Goal: Task Accomplishment & Management: Use online tool/utility

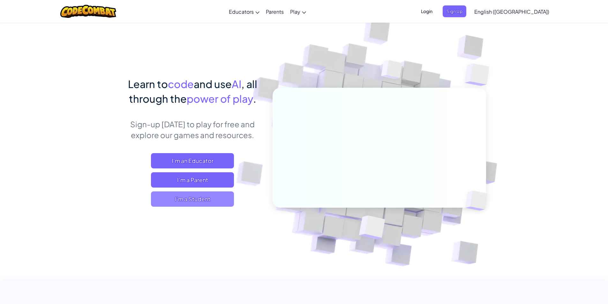
click at [207, 200] on span "I'm a Student" at bounding box center [192, 199] width 83 height 15
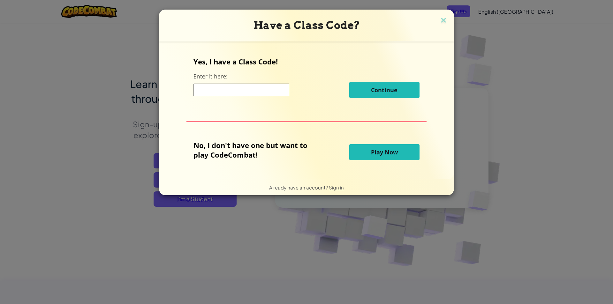
click at [224, 90] on input at bounding box center [242, 90] width 96 height 13
click at [367, 150] on button "Play Now" at bounding box center [384, 152] width 70 height 16
click at [376, 157] on button "Play Now" at bounding box center [384, 152] width 70 height 16
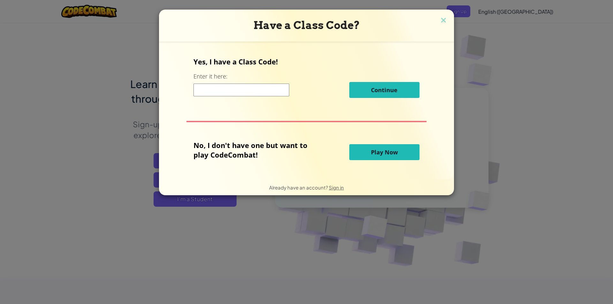
click at [367, 156] on button "Play Now" at bounding box center [384, 152] width 70 height 16
click at [209, 92] on input at bounding box center [242, 90] width 96 height 13
type input "k"
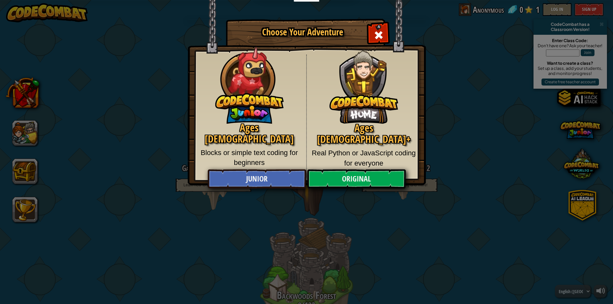
click at [324, 35] on h1 "Choose Your Adventure" at bounding box center [302, 32] width 131 height 10
click at [350, 182] on link "Original" at bounding box center [356, 179] width 98 height 19
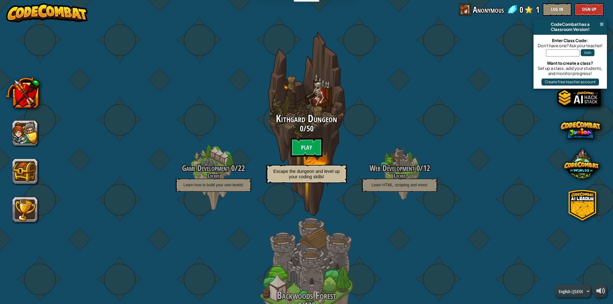
click at [602, 23] on span at bounding box center [602, 24] width 4 height 5
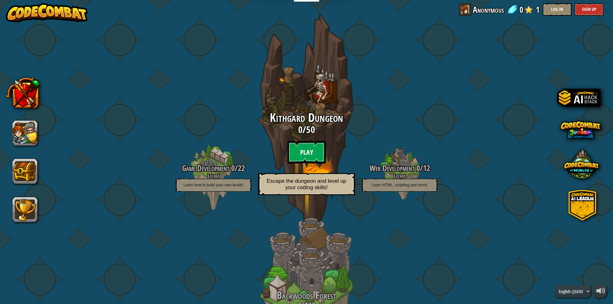
click at [298, 153] on btn "Play" at bounding box center [306, 152] width 38 height 23
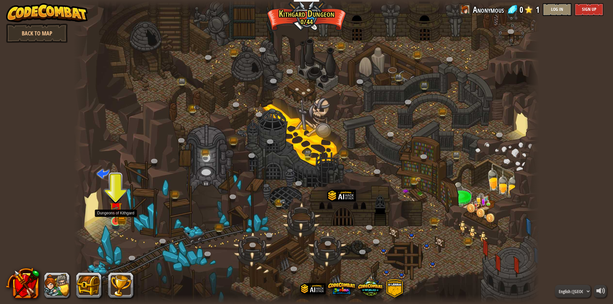
click at [119, 212] on img at bounding box center [115, 208] width 7 height 7
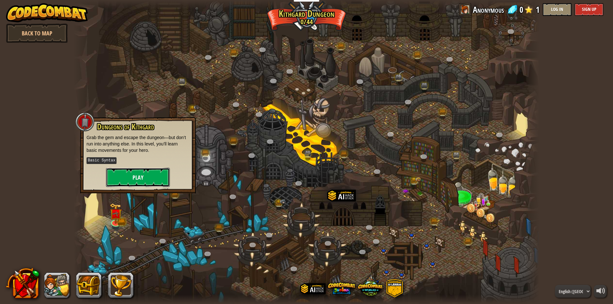
click at [151, 174] on button "Play" at bounding box center [138, 177] width 64 height 19
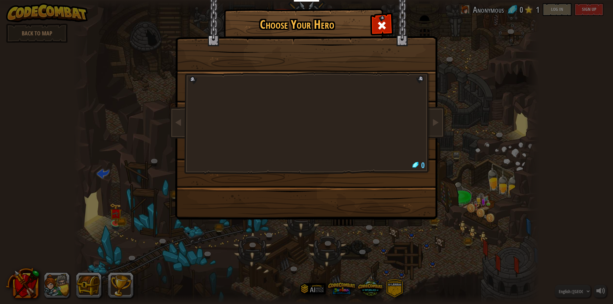
click at [311, 24] on h1 "Choose Your Hero" at bounding box center [297, 24] width 144 height 13
click at [281, 130] on div at bounding box center [307, 100] width 240 height 139
click at [382, 26] on span at bounding box center [382, 25] width 10 height 10
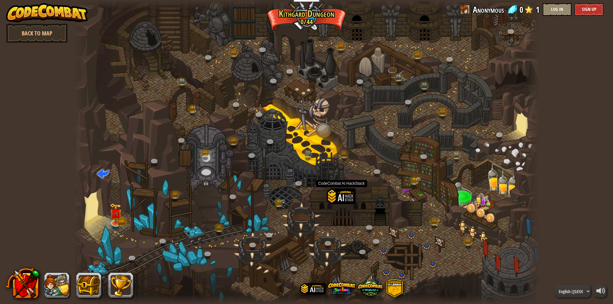
click at [334, 206] on div at bounding box center [341, 207] width 29 height 38
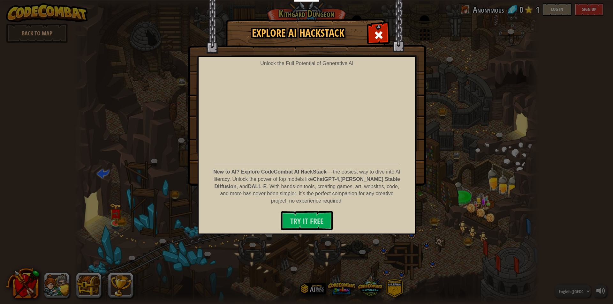
click at [452, 81] on div "Explore AI HackStack Unlock the Full Potential of Generative AI New to AI? Expl…" at bounding box center [306, 102] width 613 height 166
click at [379, 30] on span at bounding box center [379, 35] width 10 height 10
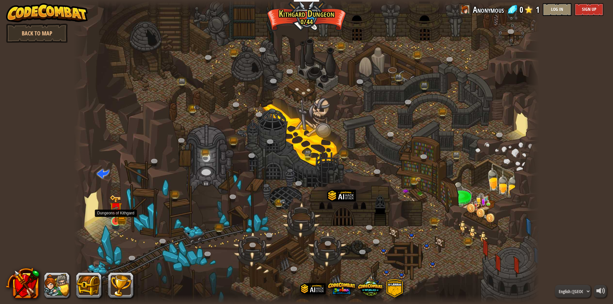
click at [119, 220] on img at bounding box center [116, 208] width 12 height 27
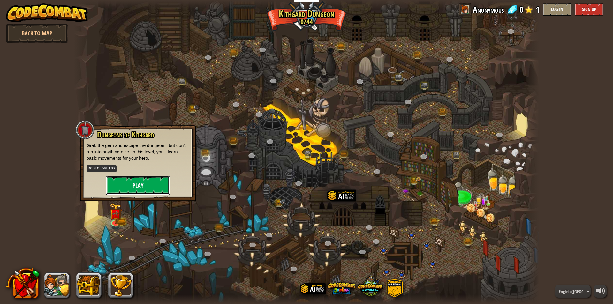
click at [151, 185] on button "Play" at bounding box center [138, 185] width 64 height 19
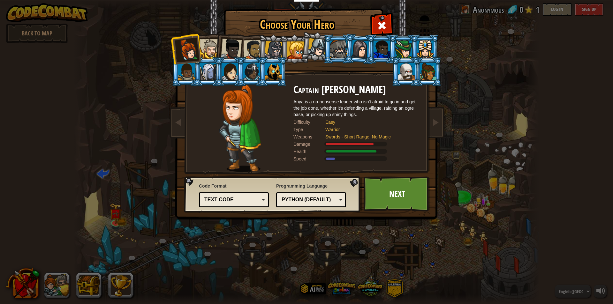
click at [337, 201] on div "Python (Default)" at bounding box center [311, 200] width 62 height 10
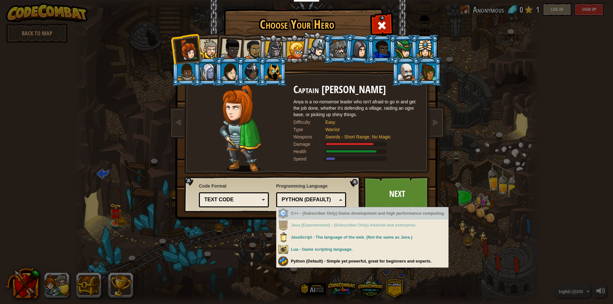
click at [328, 213] on div "C++ - (Subscriber Only) Game development and high performance computing." at bounding box center [363, 214] width 170 height 12
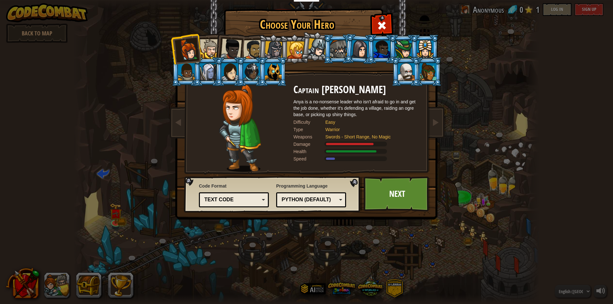
click at [347, 262] on div "Choose Your Hero 0 Captain [PERSON_NAME] is a no-nonsense leader who isn't afra…" at bounding box center [306, 152] width 613 height 304
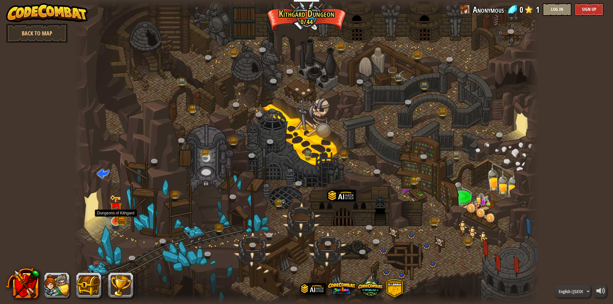
click at [118, 221] on img at bounding box center [116, 208] width 12 height 27
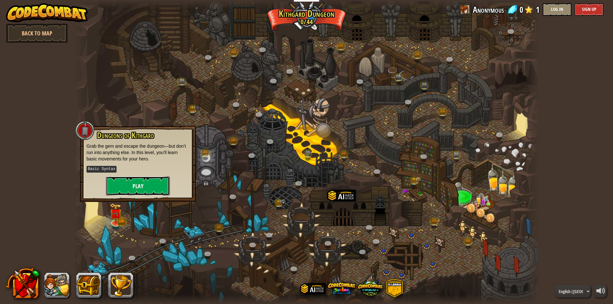
click at [144, 182] on button "Play" at bounding box center [138, 186] width 64 height 19
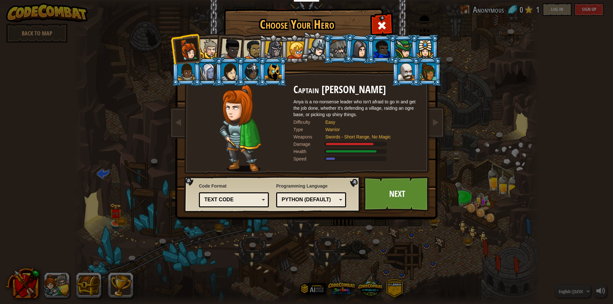
click at [356, 49] on div at bounding box center [360, 49] width 18 height 18
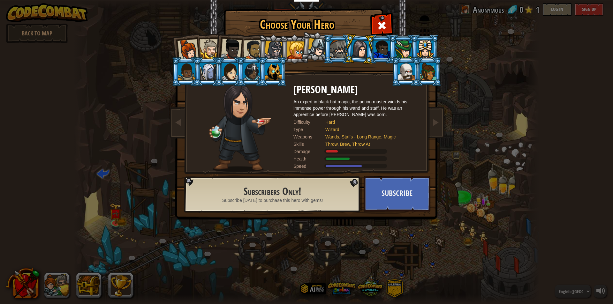
click at [181, 44] on div at bounding box center [188, 49] width 21 height 21
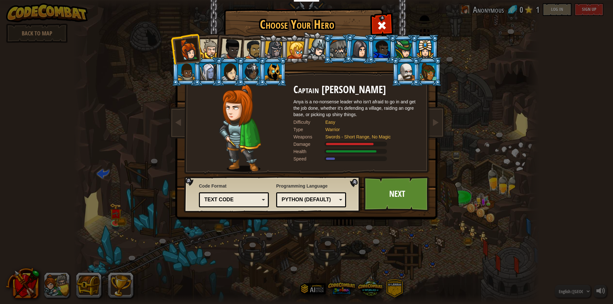
click at [210, 47] on div at bounding box center [209, 48] width 19 height 19
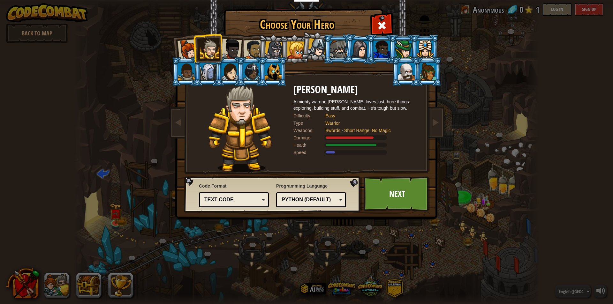
click at [232, 55] on div at bounding box center [231, 49] width 21 height 21
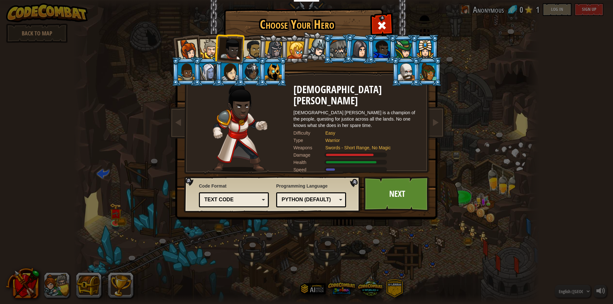
click at [259, 45] on li at bounding box center [273, 49] width 30 height 31
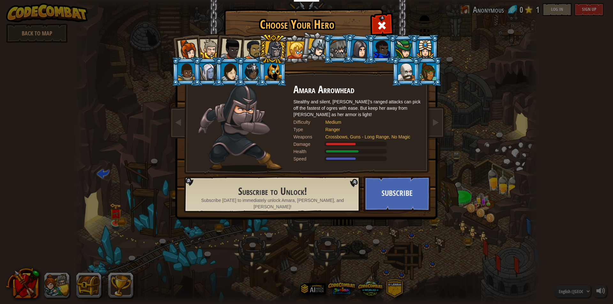
click at [255, 46] on div at bounding box center [253, 50] width 20 height 20
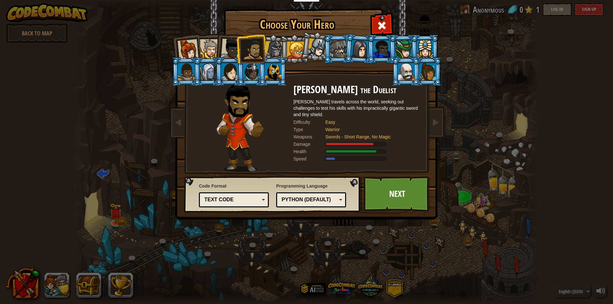
click at [273, 45] on div at bounding box center [274, 50] width 18 height 18
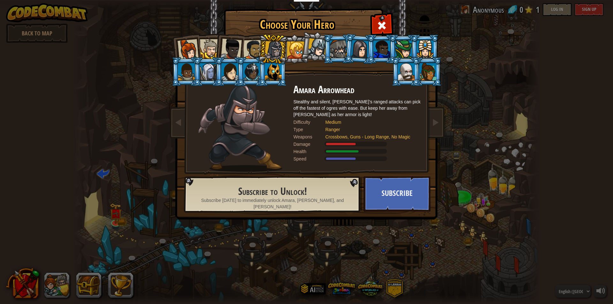
click at [295, 49] on div at bounding box center [295, 50] width 17 height 17
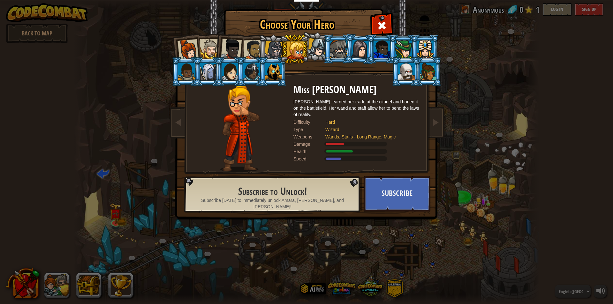
click at [316, 42] on div at bounding box center [317, 47] width 19 height 19
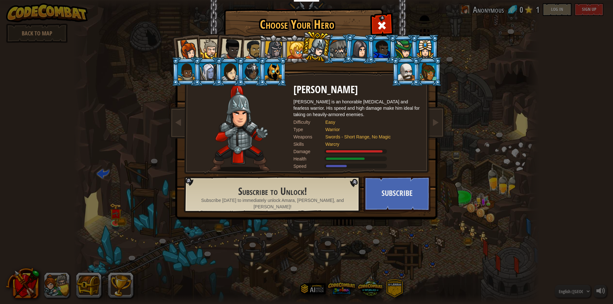
click at [337, 51] on div at bounding box center [338, 49] width 17 height 17
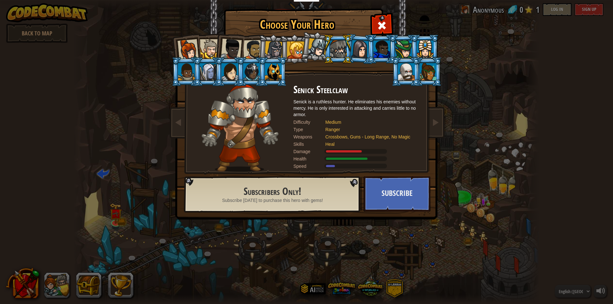
click at [358, 47] on div at bounding box center [360, 49] width 18 height 18
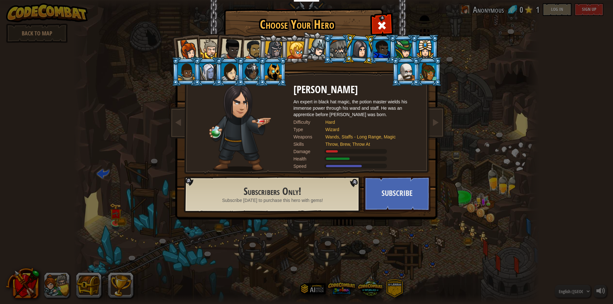
click at [387, 50] on div at bounding box center [382, 49] width 17 height 17
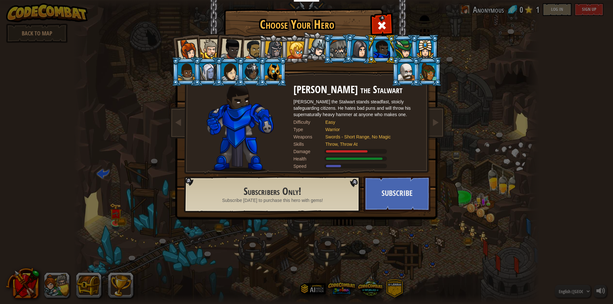
click at [408, 43] on div at bounding box center [403, 49] width 17 height 17
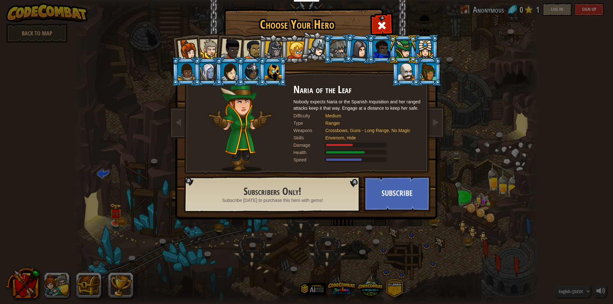
click at [429, 43] on div at bounding box center [425, 49] width 17 height 17
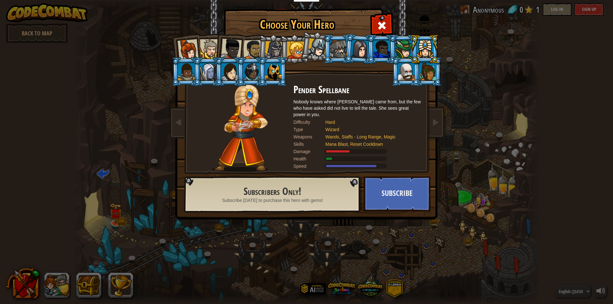
click at [430, 69] on div at bounding box center [428, 71] width 17 height 17
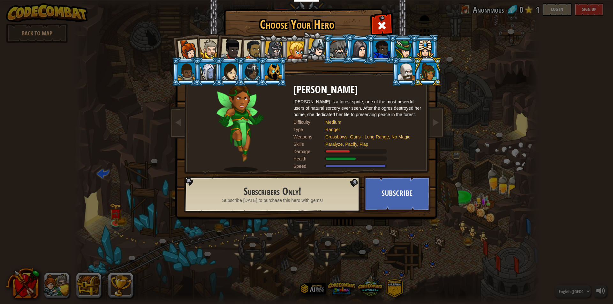
click at [406, 72] on div at bounding box center [406, 71] width 17 height 17
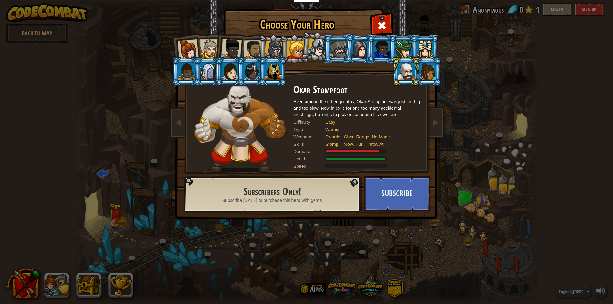
click at [279, 68] on div at bounding box center [273, 71] width 17 height 17
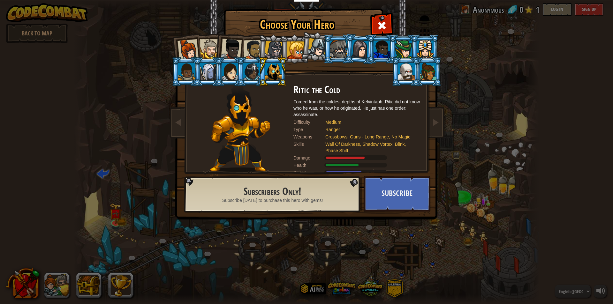
click at [248, 74] on div at bounding box center [251, 71] width 17 height 17
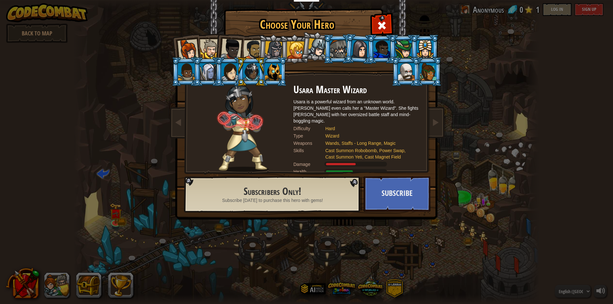
click at [228, 72] on div at bounding box center [230, 71] width 17 height 17
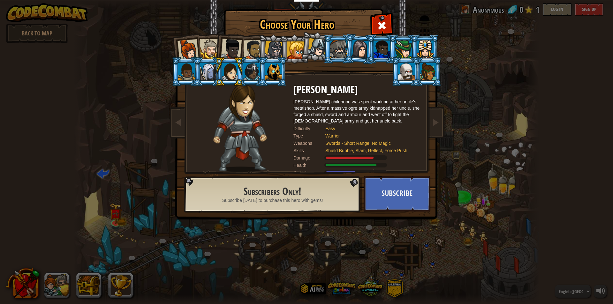
click at [208, 75] on div at bounding box center [208, 71] width 17 height 17
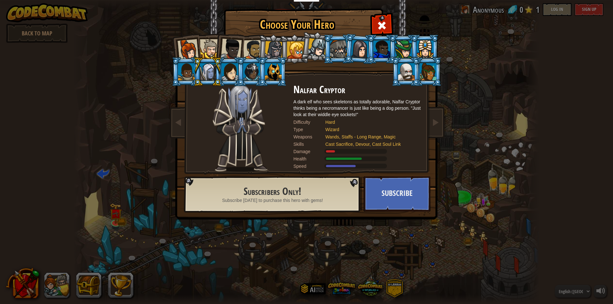
click at [182, 73] on div at bounding box center [186, 71] width 17 height 17
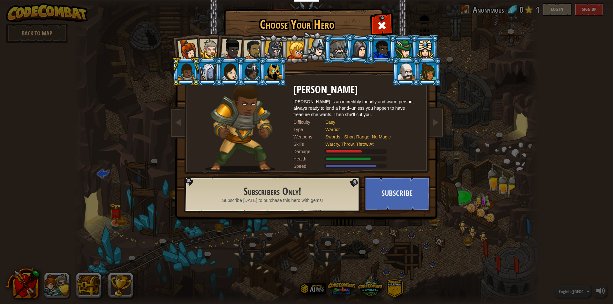
click at [320, 48] on div at bounding box center [317, 47] width 19 height 19
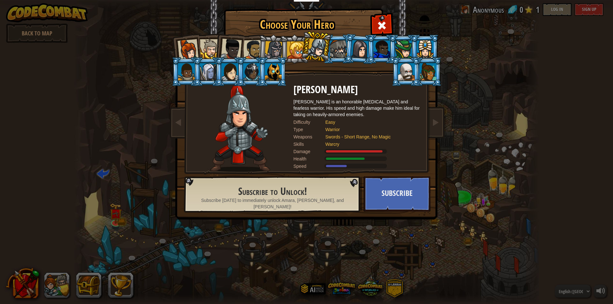
click at [187, 47] on div at bounding box center [188, 49] width 21 height 21
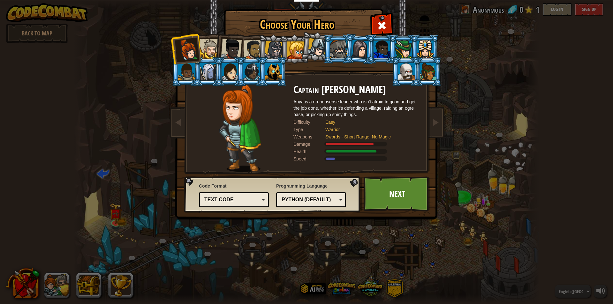
click at [208, 50] on div at bounding box center [209, 48] width 19 height 19
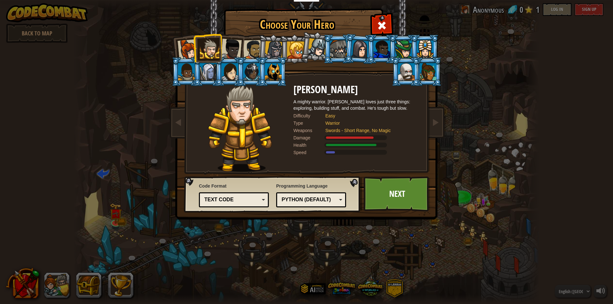
click at [230, 49] on div at bounding box center [231, 49] width 21 height 21
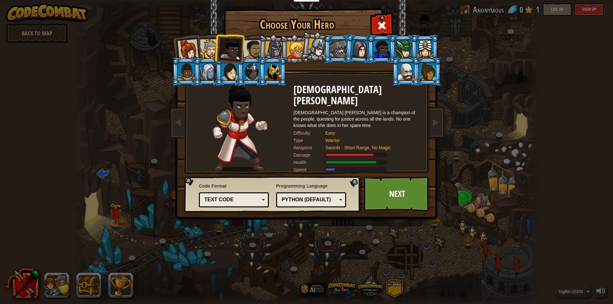
click at [252, 53] on div at bounding box center [253, 50] width 20 height 20
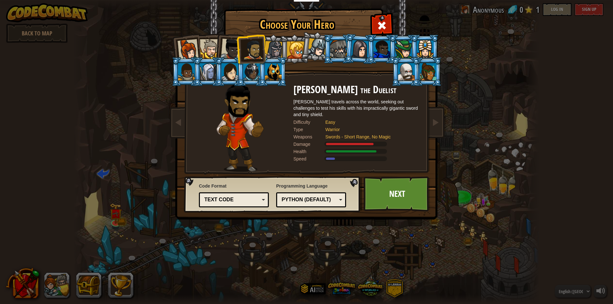
click at [277, 50] on div at bounding box center [274, 50] width 18 height 18
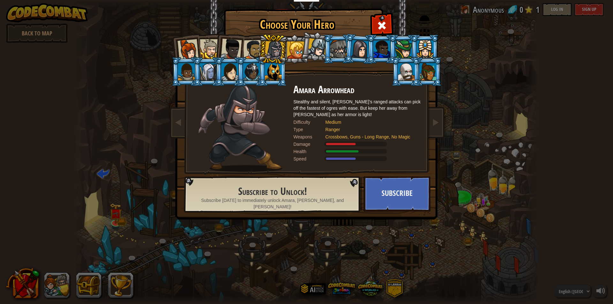
click at [398, 46] on div at bounding box center [403, 49] width 17 height 17
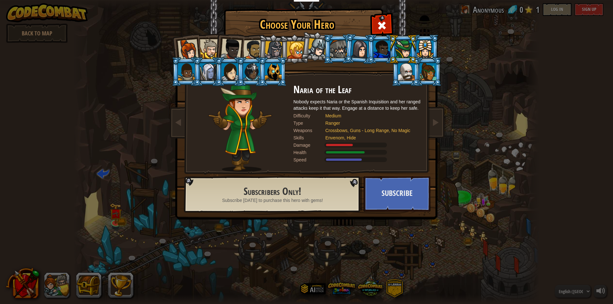
click at [232, 49] on div at bounding box center [231, 49] width 21 height 21
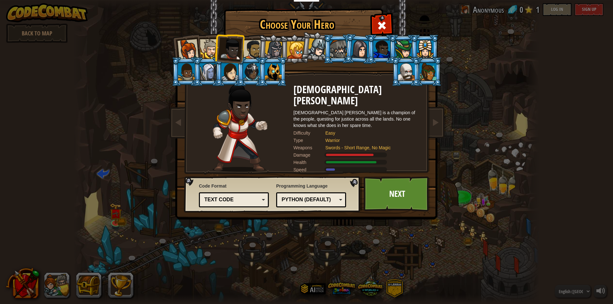
click at [252, 50] on div at bounding box center [253, 50] width 20 height 20
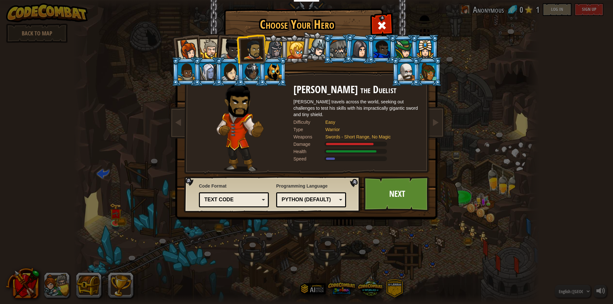
click at [209, 46] on div at bounding box center [209, 48] width 19 height 19
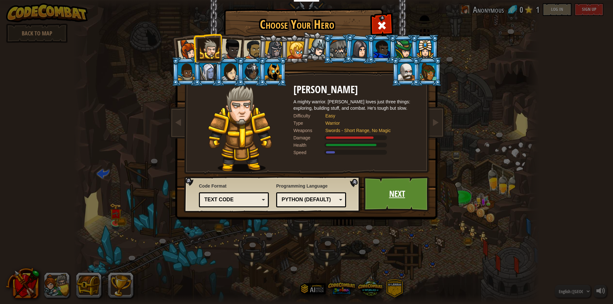
click at [386, 188] on link "Next" at bounding box center [397, 194] width 67 height 35
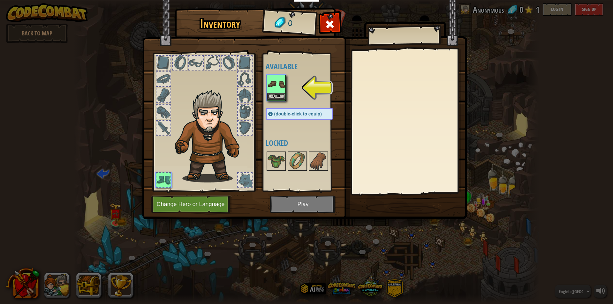
click at [277, 92] on img at bounding box center [276, 84] width 18 height 18
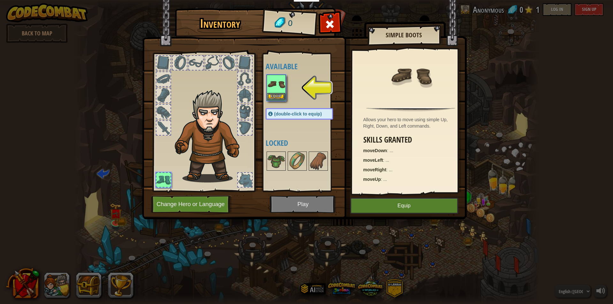
click at [277, 92] on img at bounding box center [276, 84] width 18 height 18
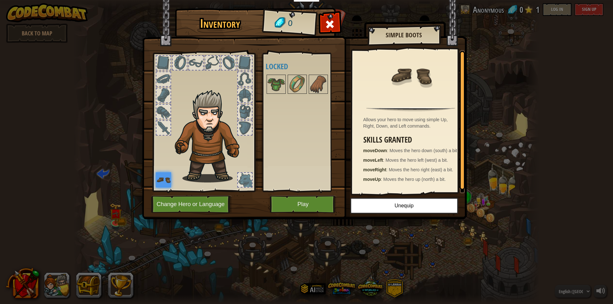
drag, startPoint x: 460, startPoint y: 120, endPoint x: 463, endPoint y: 132, distance: 12.4
click at [463, 132] on div "Allows your hero to move using simple Up, Right, Down, and Left commands. Skill…" at bounding box center [408, 121] width 113 height 143
drag, startPoint x: 463, startPoint y: 132, endPoint x: 460, endPoint y: 150, distance: 18.7
click at [460, 150] on div at bounding box center [462, 126] width 5 height 139
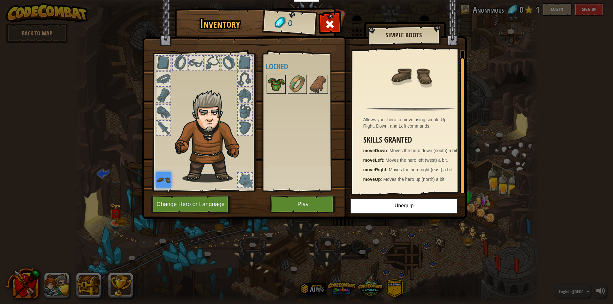
click at [270, 85] on img at bounding box center [276, 84] width 18 height 18
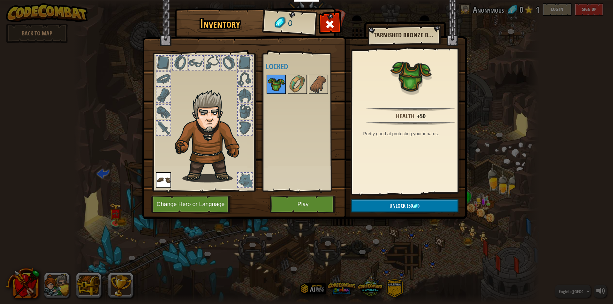
click at [270, 85] on img at bounding box center [276, 84] width 18 height 18
click at [298, 83] on img at bounding box center [297, 84] width 18 height 18
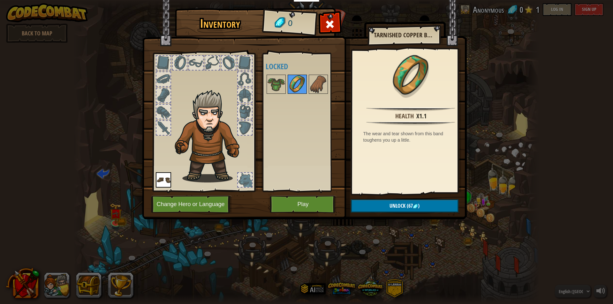
click at [298, 83] on img at bounding box center [297, 84] width 18 height 18
click at [274, 81] on img at bounding box center [276, 84] width 18 height 18
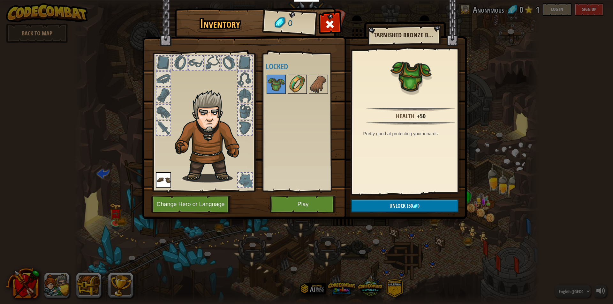
click at [293, 80] on img at bounding box center [297, 84] width 18 height 18
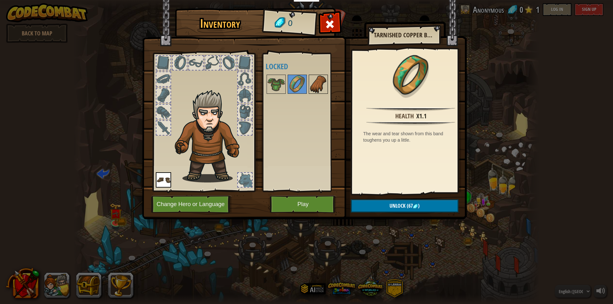
click at [320, 83] on img at bounding box center [318, 84] width 18 height 18
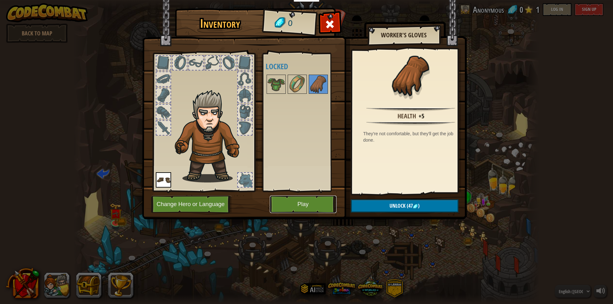
click at [313, 209] on button "Play" at bounding box center [303, 205] width 67 height 18
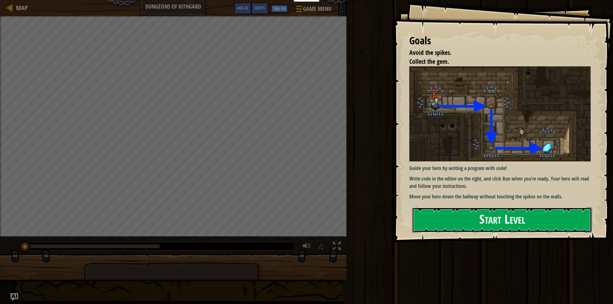
click at [511, 218] on button "Start Level" at bounding box center [502, 220] width 180 height 25
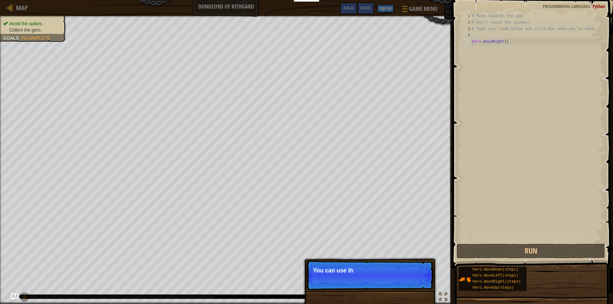
click at [417, 280] on p "Skip (esc) Continue You can use th" at bounding box center [370, 275] width 127 height 29
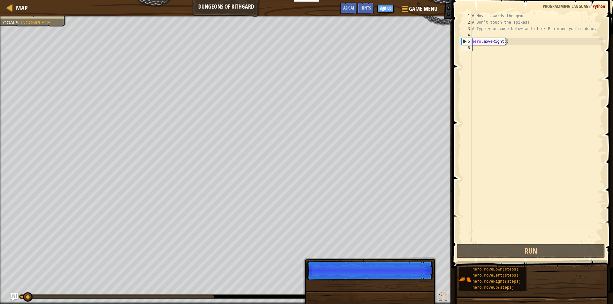
scroll to position [3, 0]
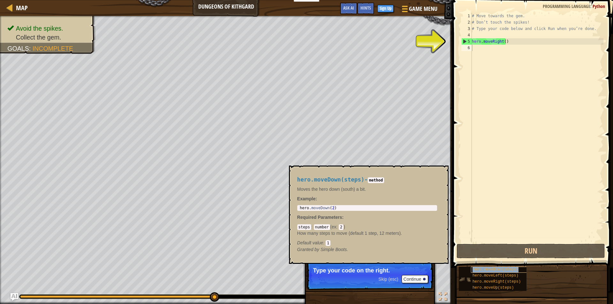
click at [495, 269] on span "hero.moveDown(steps)" at bounding box center [496, 270] width 46 height 4
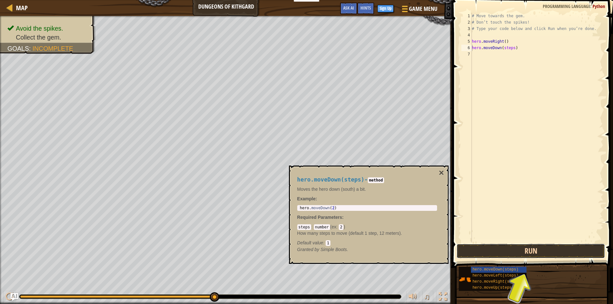
click at [489, 246] on button "Run" at bounding box center [531, 251] width 149 height 15
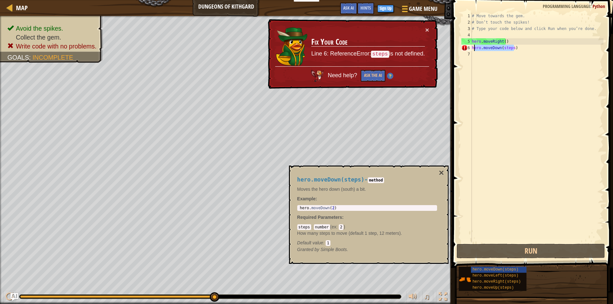
drag, startPoint x: 517, startPoint y: 47, endPoint x: 474, endPoint y: 48, distance: 43.5
click at [474, 48] on div "# Move towards the gem. # Don’t touch the spikes! # Type your code below and cl…" at bounding box center [537, 134] width 133 height 243
type textarea "h"
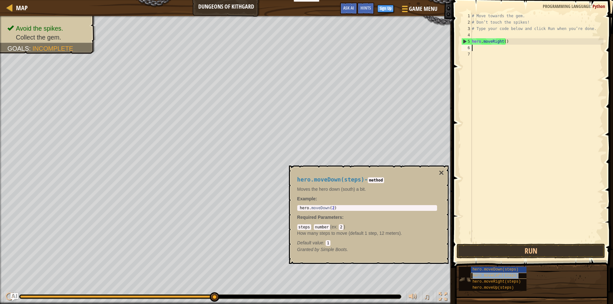
click at [514, 276] on span "hero.moveLeft(steps)" at bounding box center [496, 276] width 46 height 4
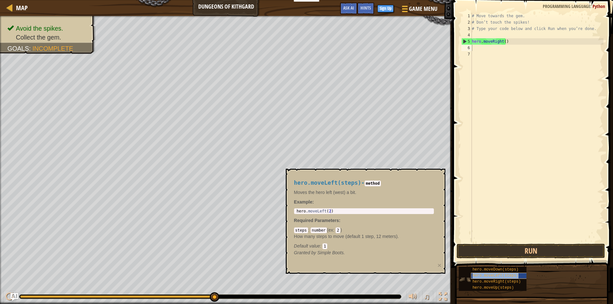
click at [499, 277] on span "hero.moveLeft(steps)" at bounding box center [496, 276] width 46 height 4
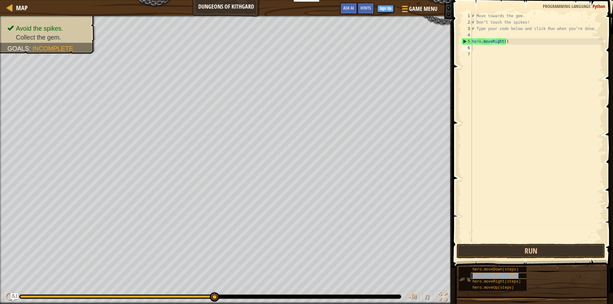
click at [499, 277] on span "hero.moveLeft(steps)" at bounding box center [496, 276] width 46 height 4
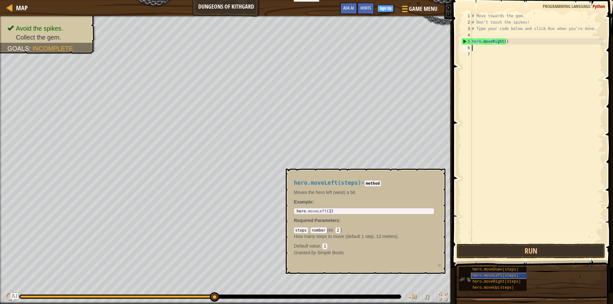
click at [499, 277] on span "hero.moveLeft(steps)" at bounding box center [496, 276] width 46 height 4
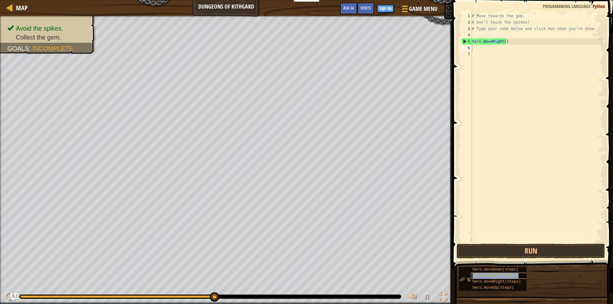
click at [499, 277] on span "hero.moveLeft(steps)" at bounding box center [496, 276] width 46 height 4
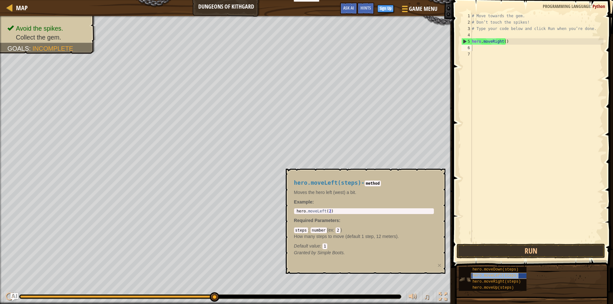
click at [485, 278] on span "hero.moveLeft(steps)" at bounding box center [496, 276] width 46 height 4
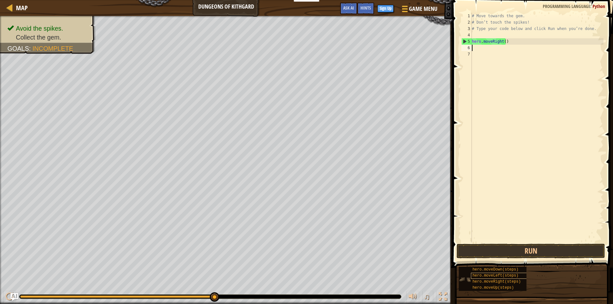
click at [485, 278] on span "hero.moveLeft(steps)" at bounding box center [496, 276] width 46 height 4
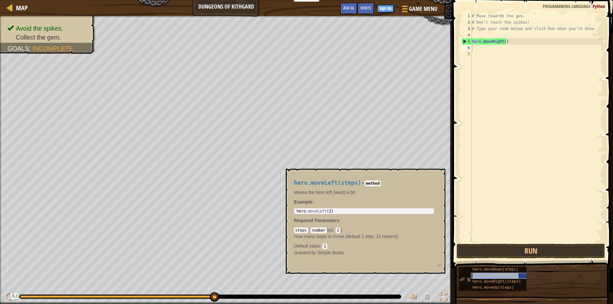
click at [485, 278] on span "hero.moveLeft(steps)" at bounding box center [496, 276] width 46 height 4
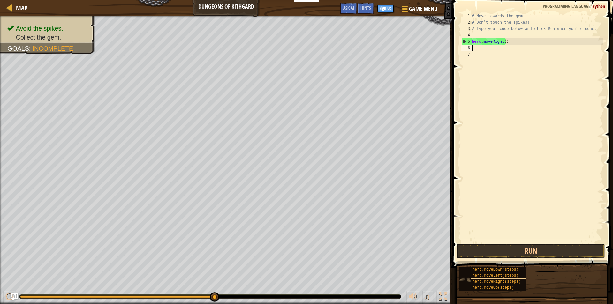
click at [485, 278] on span "hero.moveLeft(steps)" at bounding box center [496, 276] width 46 height 4
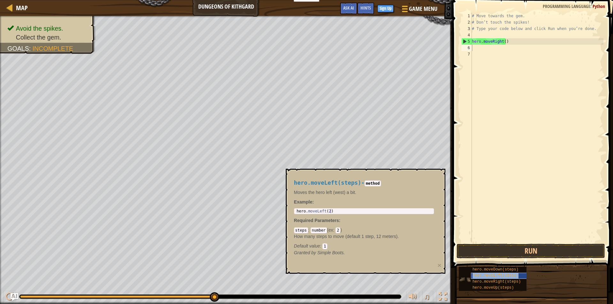
click at [485, 278] on span "hero.moveLeft(steps)" at bounding box center [496, 276] width 46 height 4
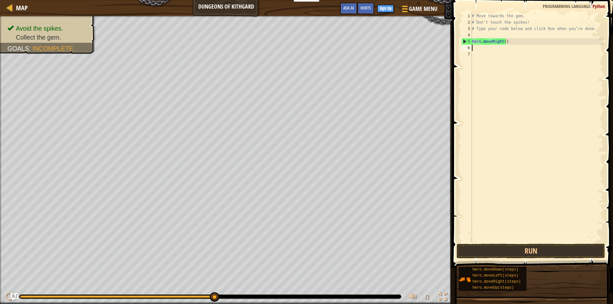
click at [497, 49] on div "# Move towards the gem. # Don’t touch the spikes! # Type your code below and cl…" at bounding box center [537, 134] width 133 height 243
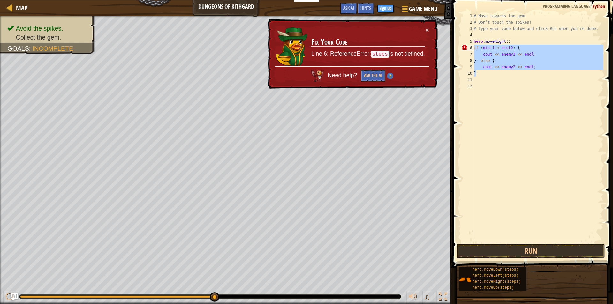
drag, startPoint x: 544, startPoint y: 73, endPoint x: 474, endPoint y: 47, distance: 74.5
click at [474, 47] on div "1 2 3 4 5 6 7 8 9 10 11 12 # Move towards the gem. # Don’t touch the spikes! # …" at bounding box center [531, 128] width 143 height 230
type textarea "if (dist1 < dist2) { cout << enemy1 << endl;"
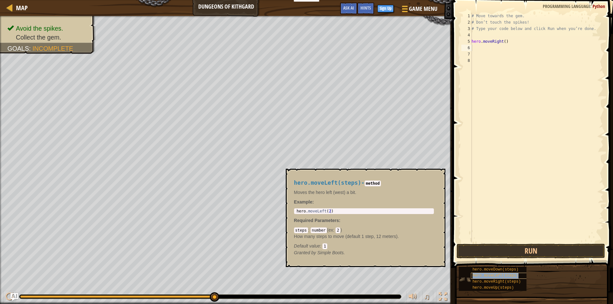
click at [515, 276] on div "hero.moveLeft(steps)" at bounding box center [501, 276] width 61 height 6
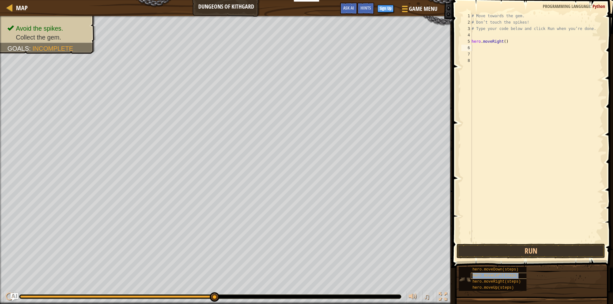
click at [515, 276] on div "hero.moveLeft(steps)" at bounding box center [501, 276] width 61 height 6
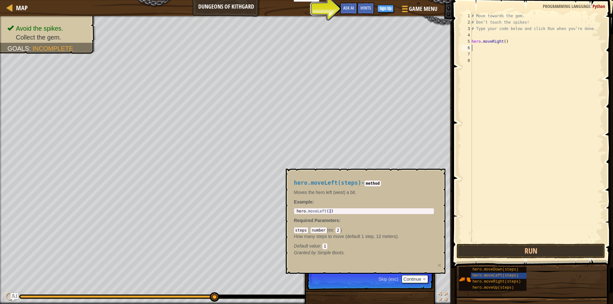
click at [478, 46] on div "# Move towards the gem. # Don’t touch the spikes! # Type your code below and cl…" at bounding box center [536, 134] width 133 height 243
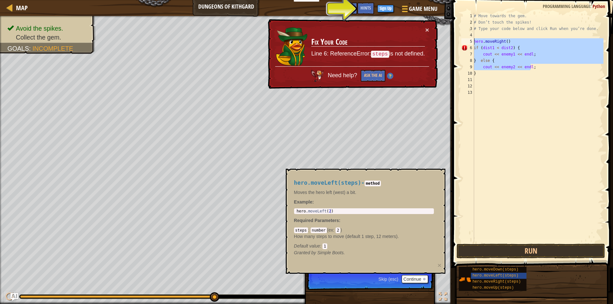
drag, startPoint x: 536, startPoint y: 67, endPoint x: 473, endPoint y: 42, distance: 67.7
click at [473, 42] on div "1 2 3 4 5 6 7 8 9 10 11 12 13 # Move towards the gem. # Don’t touch the spikes!…" at bounding box center [531, 128] width 143 height 230
type textarea "hero.moveRight() if (dist1 < dist2) {"
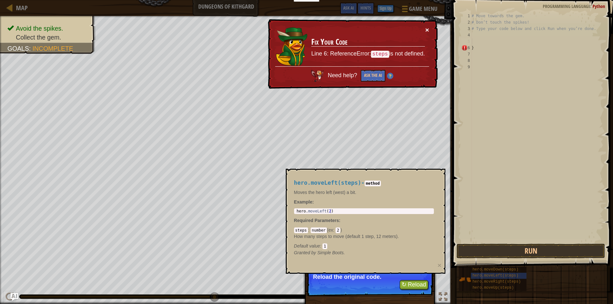
click at [427, 33] on button "×" at bounding box center [427, 30] width 4 height 7
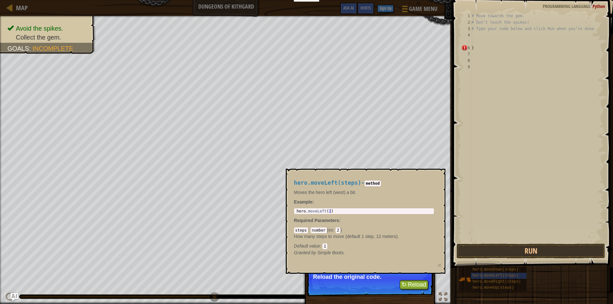
type textarea "hero.moveLeft(2)"
drag, startPoint x: 337, startPoint y: 214, endPoint x: 517, endPoint y: 208, distance: 180.9
click at [517, 0] on body "Educators Create Free Account School & District Solutions Teacher Toolkit Previ…" at bounding box center [306, 0] width 613 height 0
drag, startPoint x: 517, startPoint y: 208, endPoint x: 526, endPoint y: 254, distance: 47.0
click at [526, 254] on div "1 2 3 4 5 6 7 8 9 # Move towards the gem. # Don’t touch the spikes! # Type your…" at bounding box center [532, 146] width 163 height 287
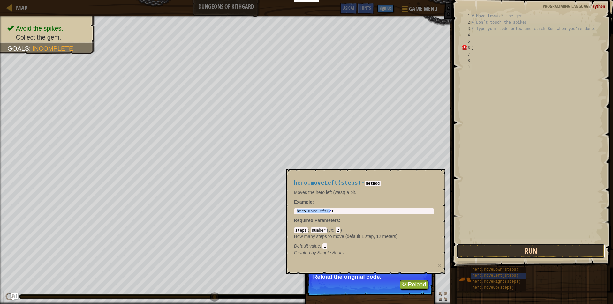
click at [526, 254] on button "Run" at bounding box center [531, 251] width 149 height 15
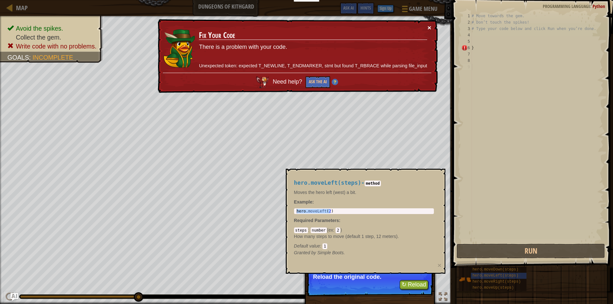
click at [428, 28] on button "×" at bounding box center [430, 28] width 4 height 7
